Goal: Task Accomplishment & Management: Use online tool/utility

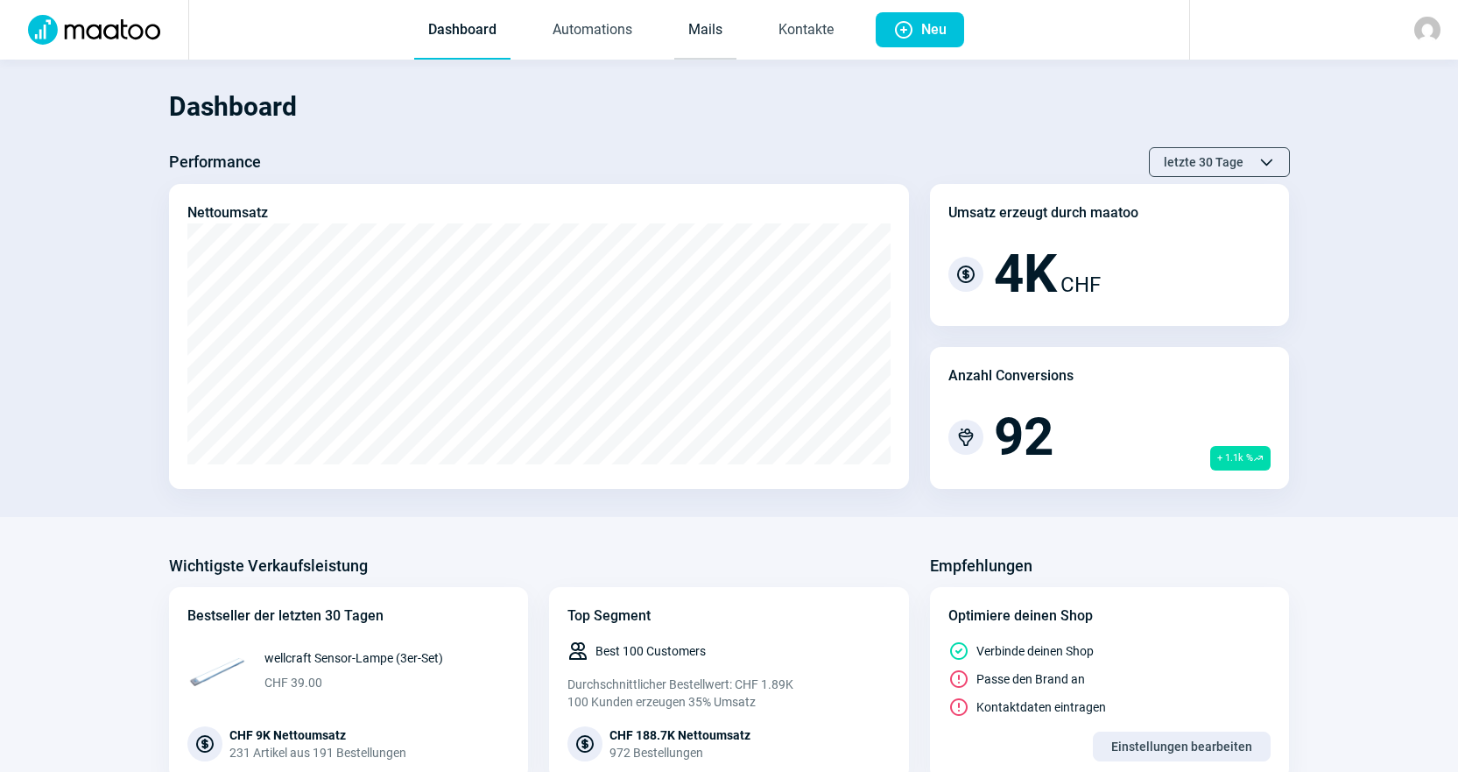
click at [706, 27] on link "Mails" at bounding box center [705, 31] width 62 height 58
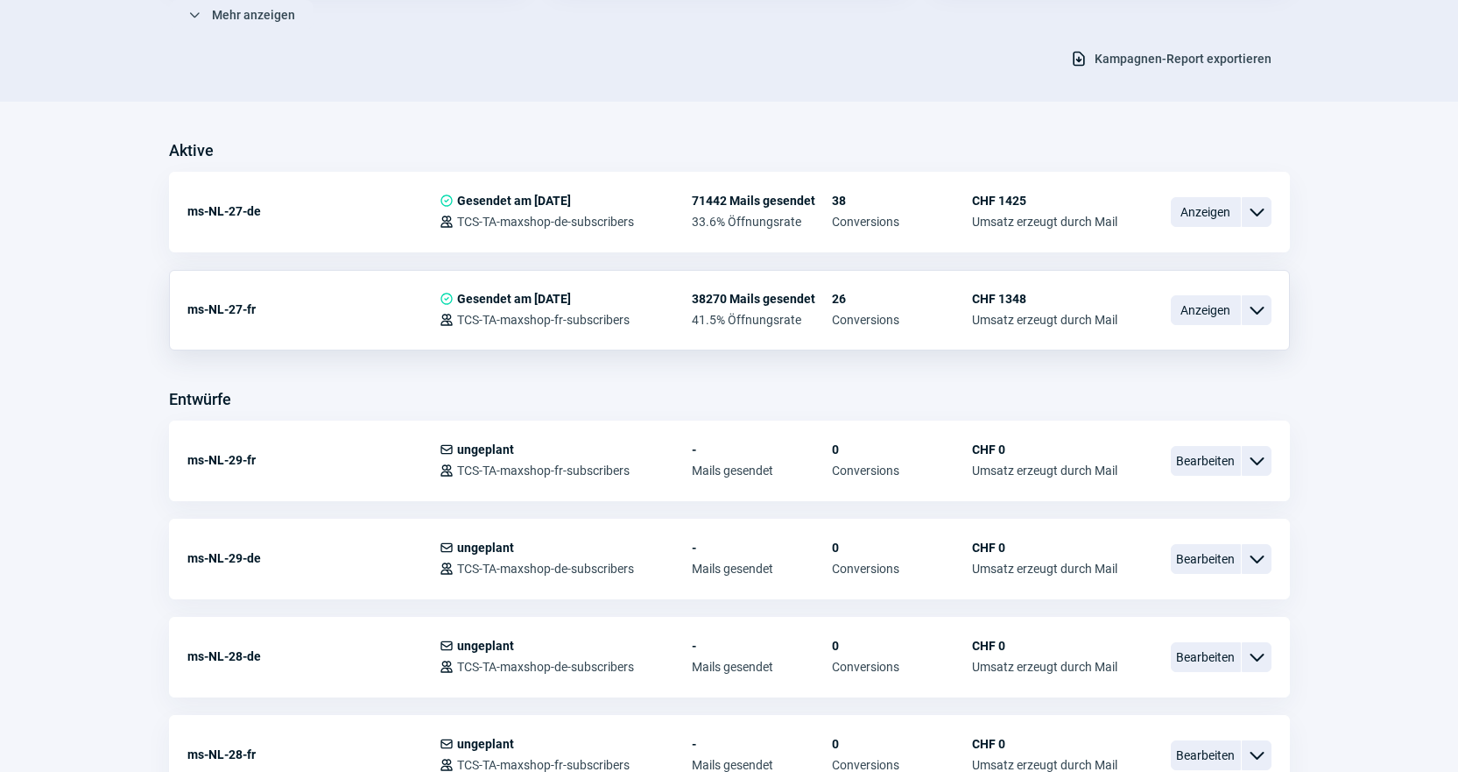
scroll to position [350, 0]
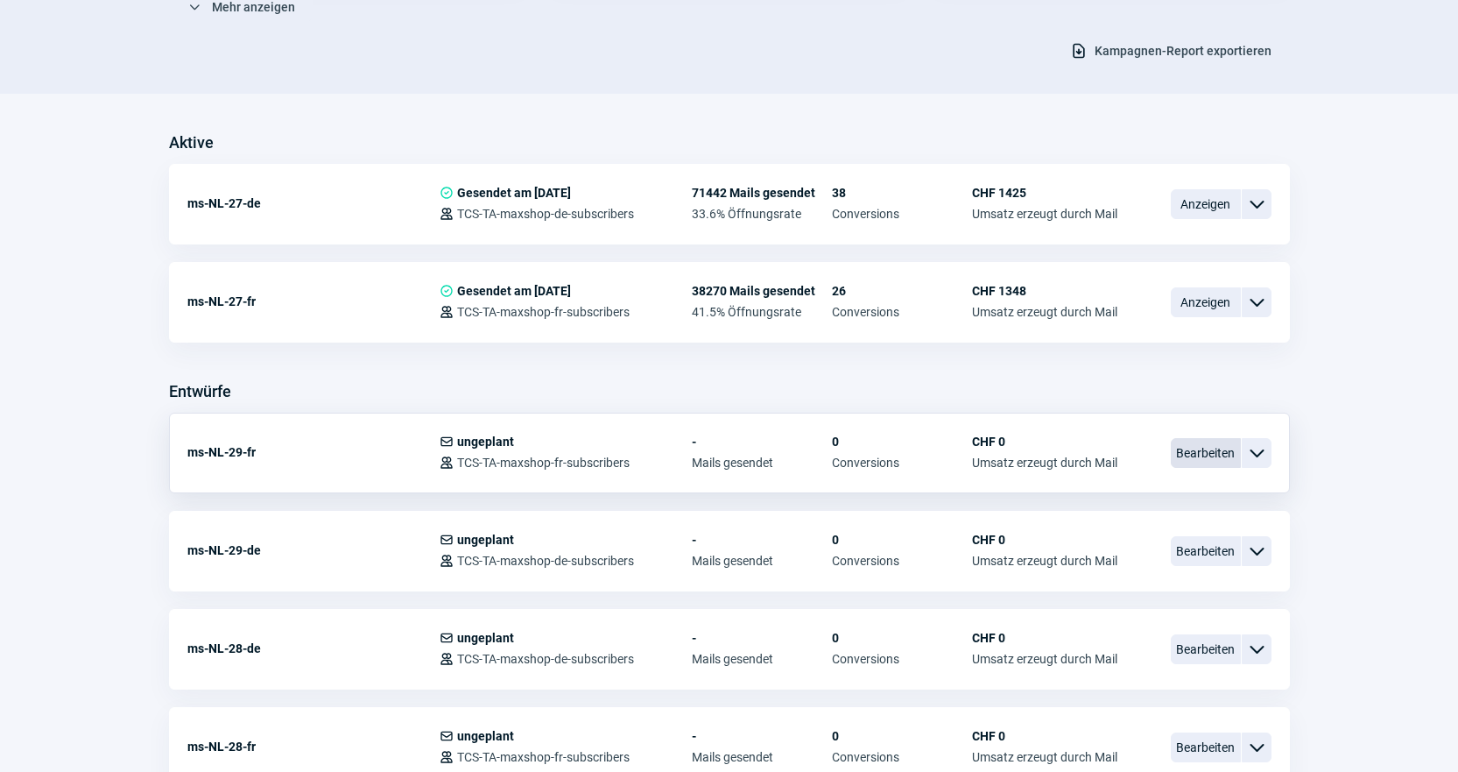
click at [1203, 445] on span "Bearbeiten" at bounding box center [1206, 453] width 70 height 30
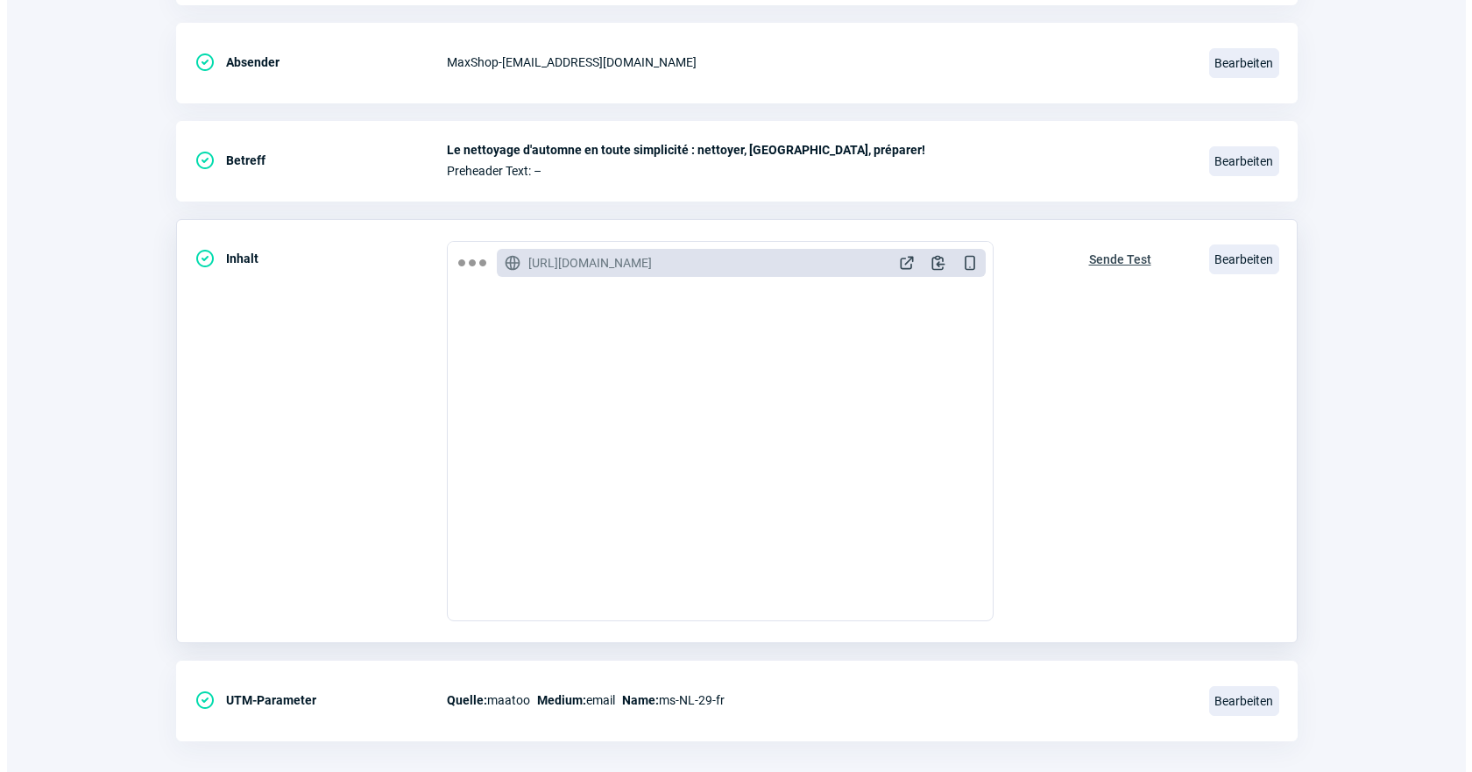
scroll to position [365, 0]
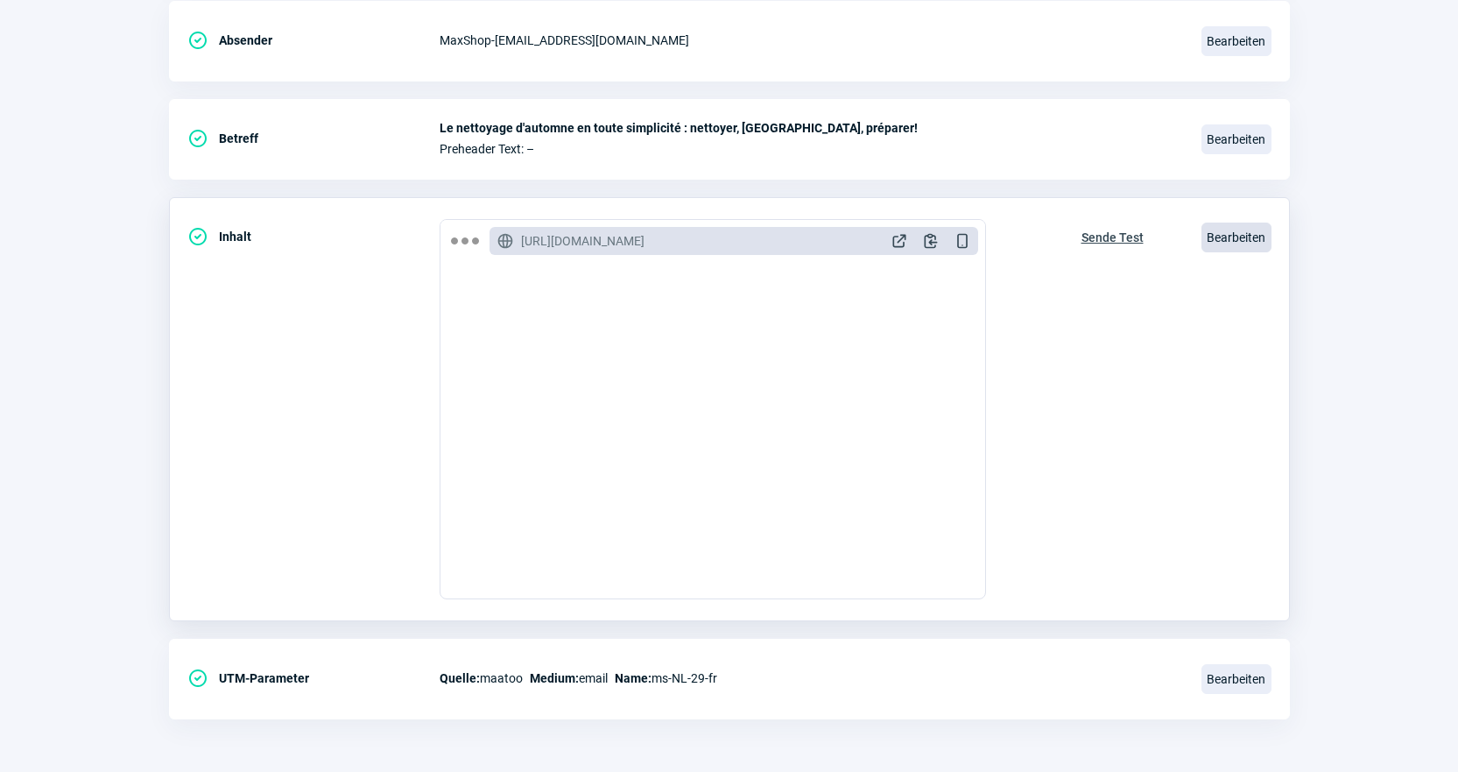
click at [1259, 233] on span "Bearbeiten" at bounding box center [1237, 237] width 70 height 30
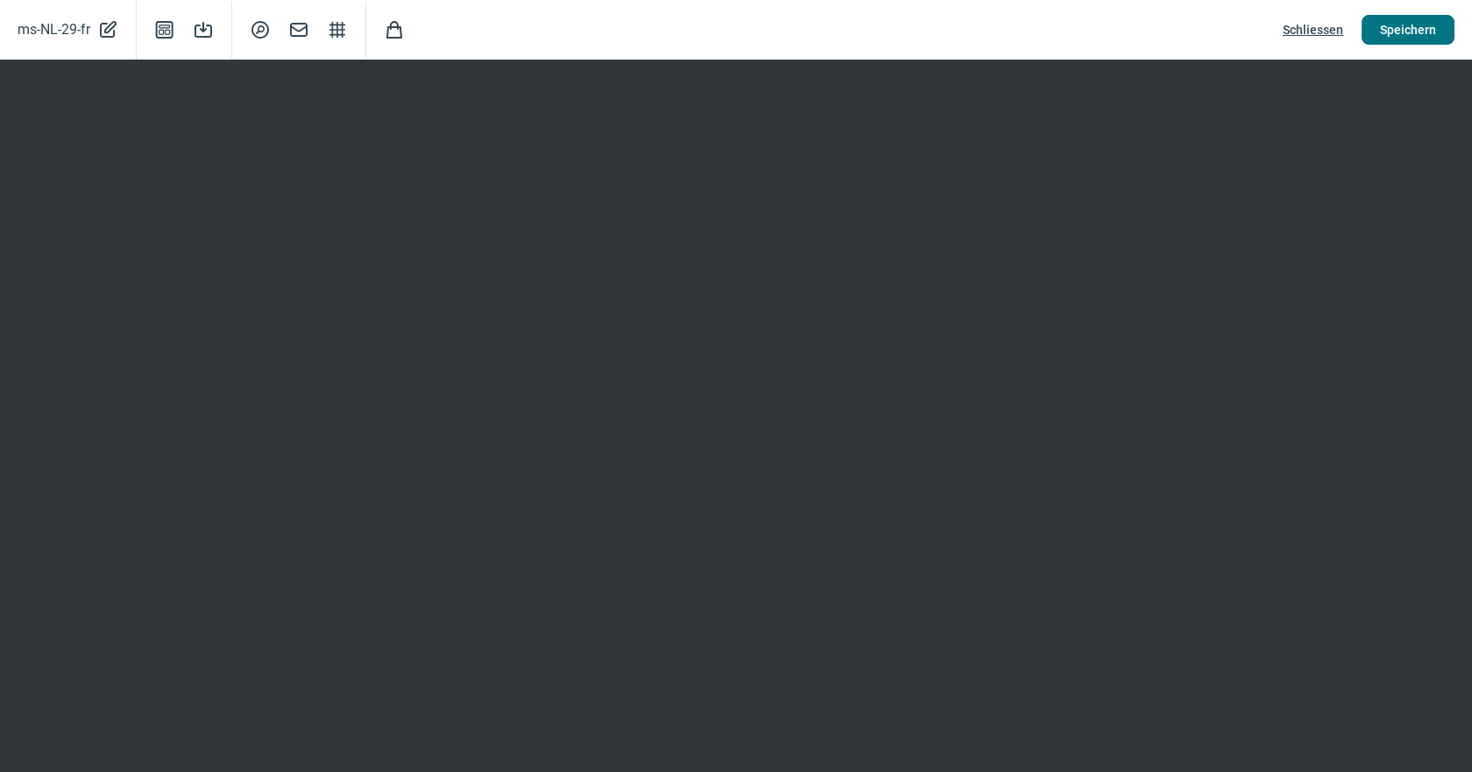
click at [1403, 26] on span "Speichern" at bounding box center [1408, 30] width 56 height 28
click at [1316, 39] on span "Schliessen" at bounding box center [1312, 30] width 60 height 28
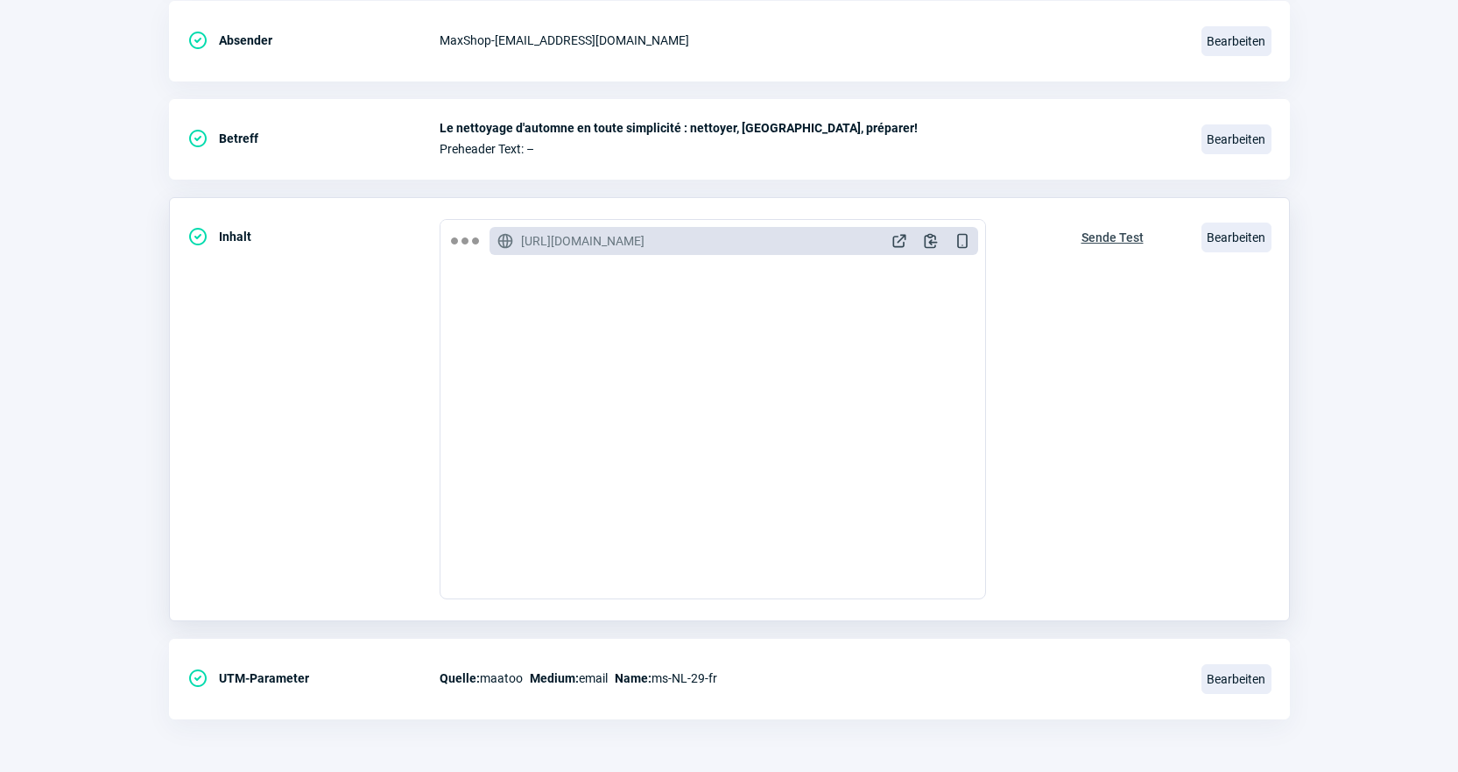
click at [1104, 232] on span "Sende Test" at bounding box center [1113, 237] width 62 height 28
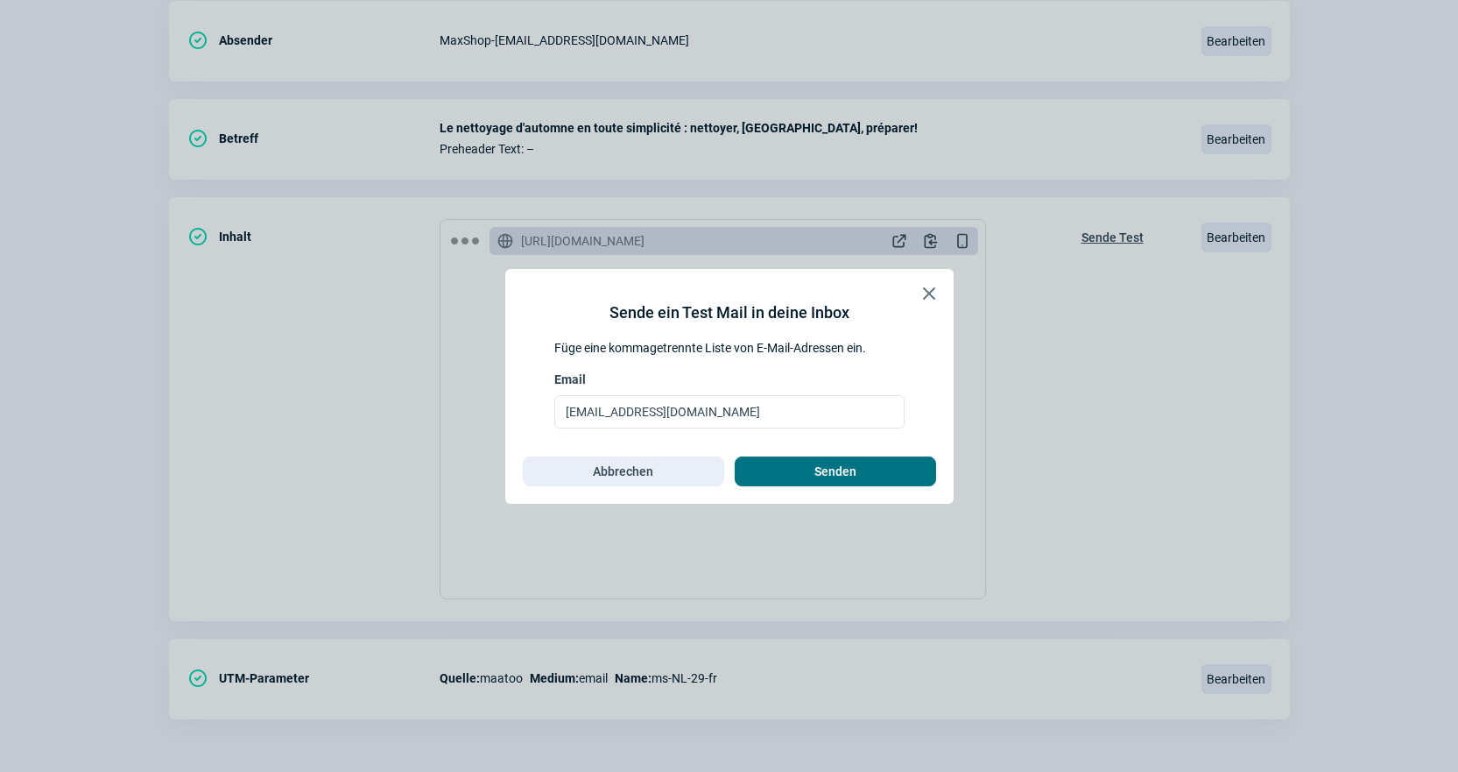
click at [807, 478] on button "Senden" at bounding box center [835, 471] width 201 height 30
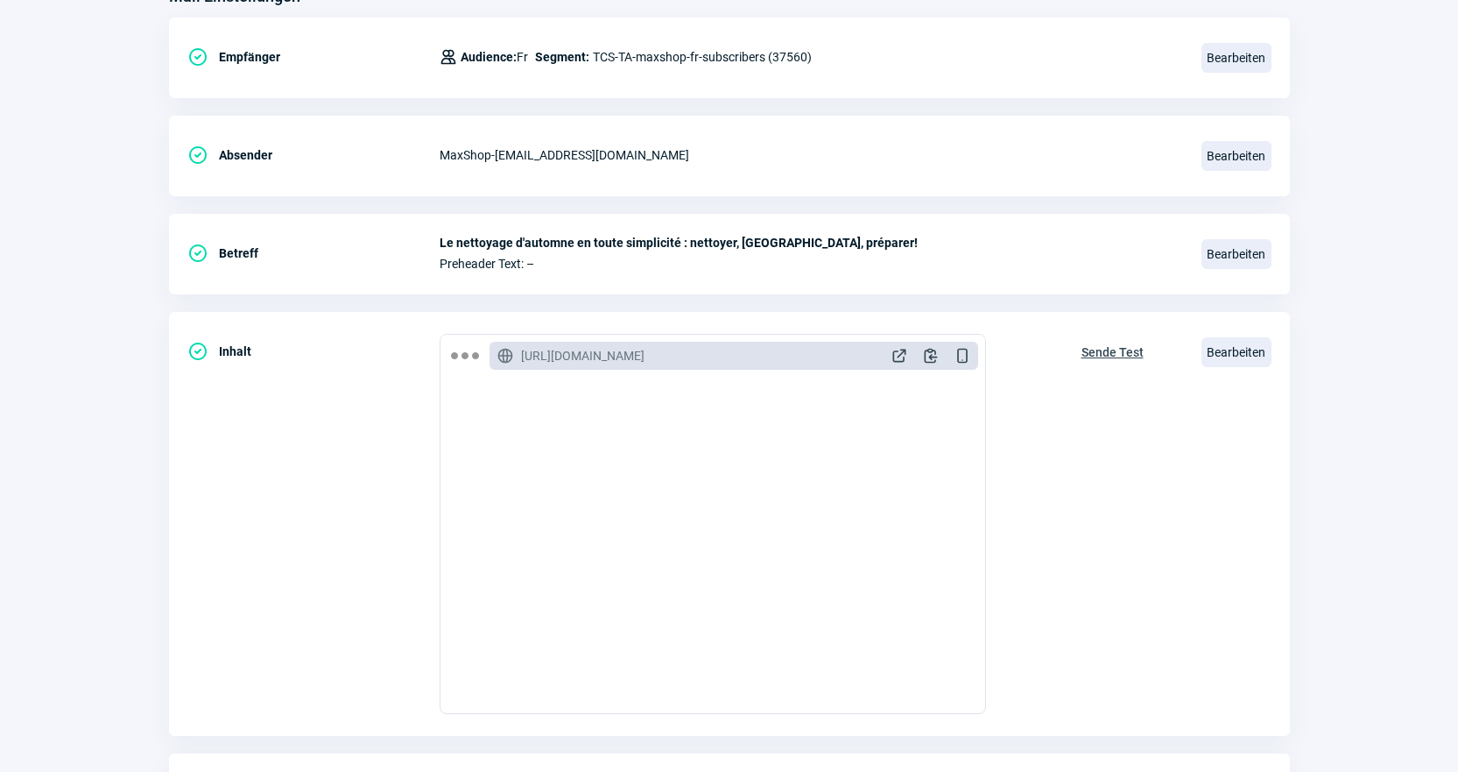
scroll to position [0, 0]
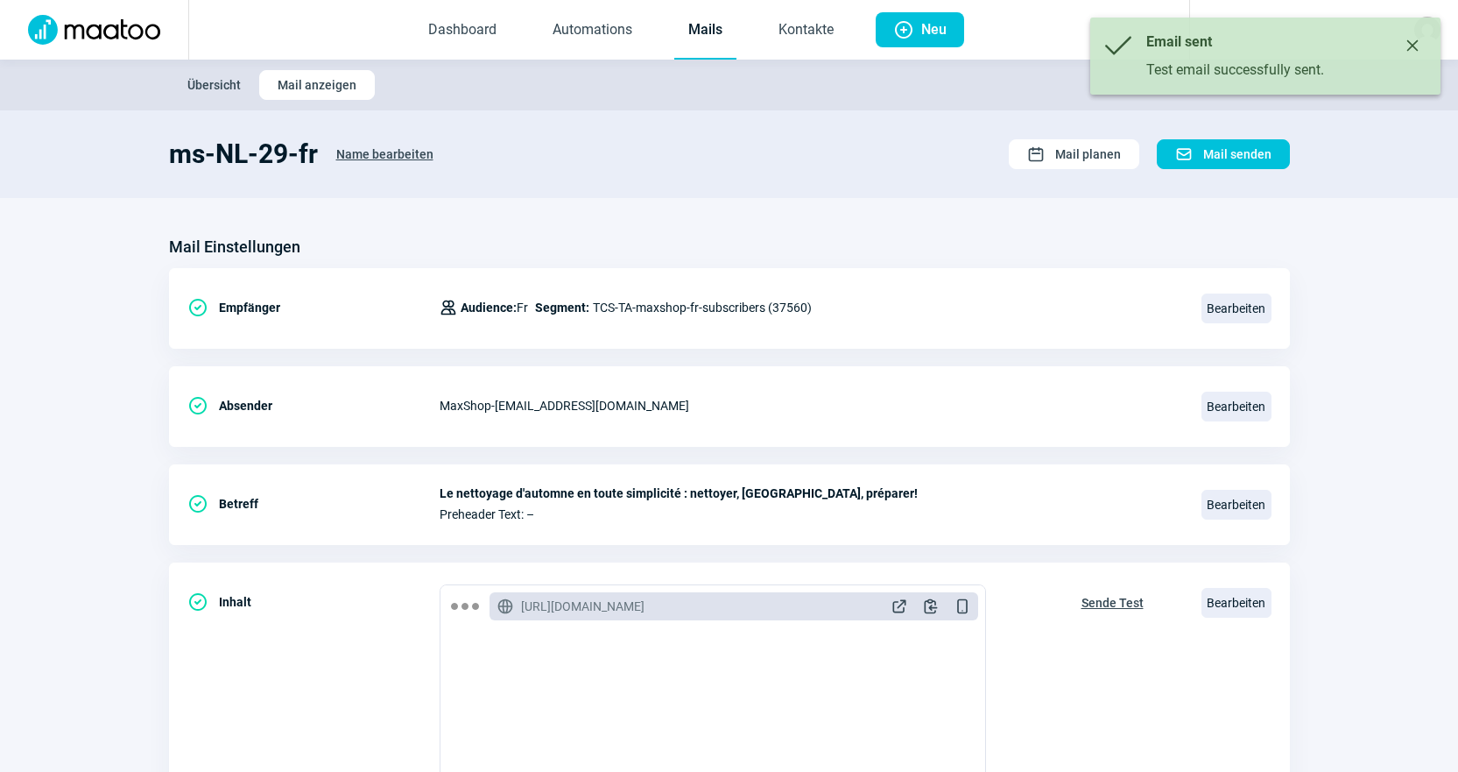
click at [720, 39] on link "Mails" at bounding box center [705, 31] width 62 height 58
